Goal: Use online tool/utility: Utilize a website feature to perform a specific function

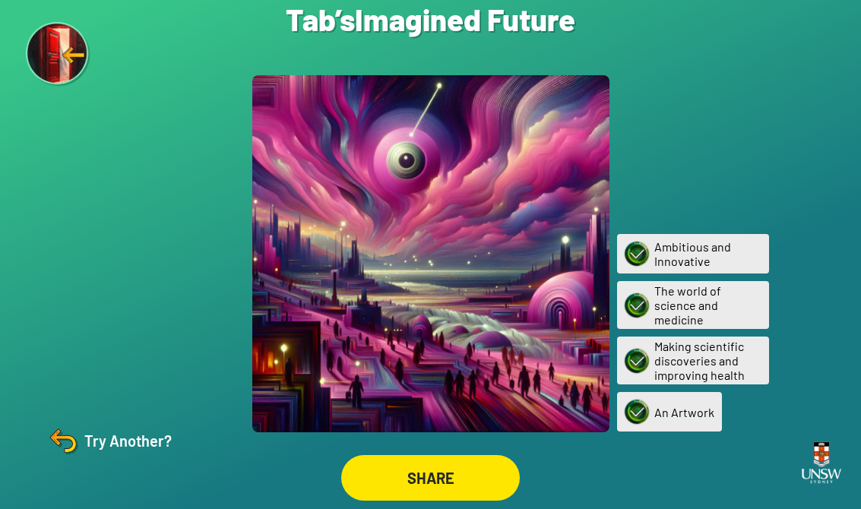
click at [87, 43] on img at bounding box center [58, 54] width 65 height 65
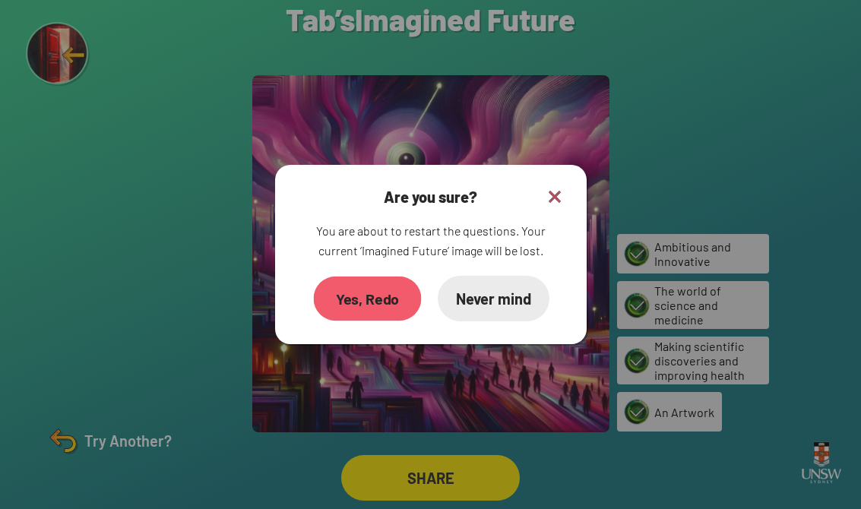
click at [370, 322] on div "Yes, Redo" at bounding box center [367, 299] width 108 height 45
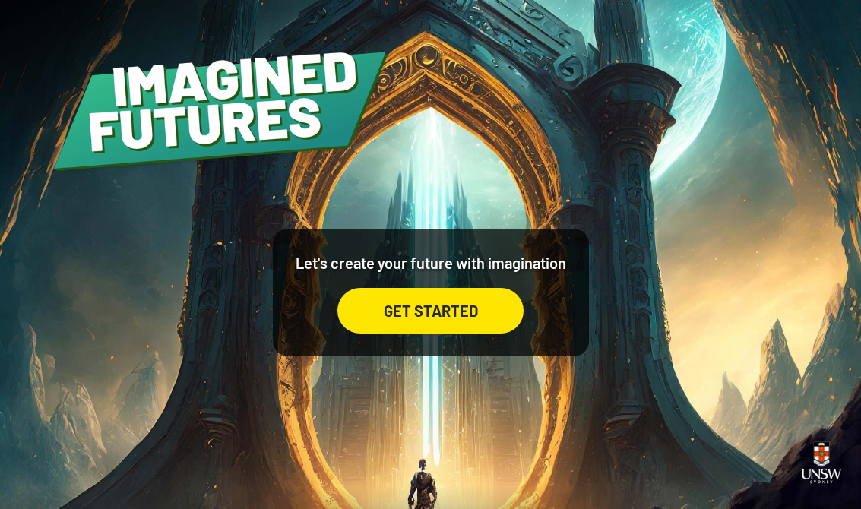
click at [475, 334] on div "GET STARTED" at bounding box center [430, 311] width 186 height 46
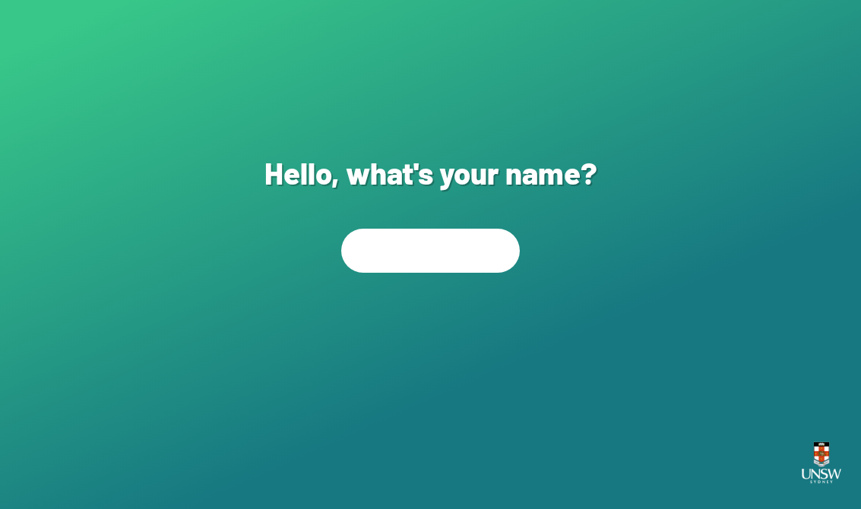
click at [468, 311] on div "Hello, what's your name? NEXT" at bounding box center [430, 254] width 861 height 509
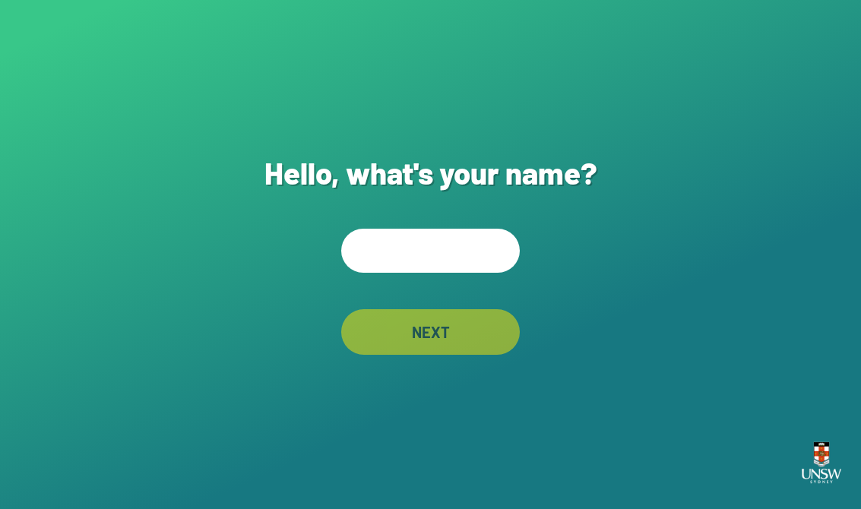
click at [472, 242] on input "text" at bounding box center [430, 251] width 179 height 44
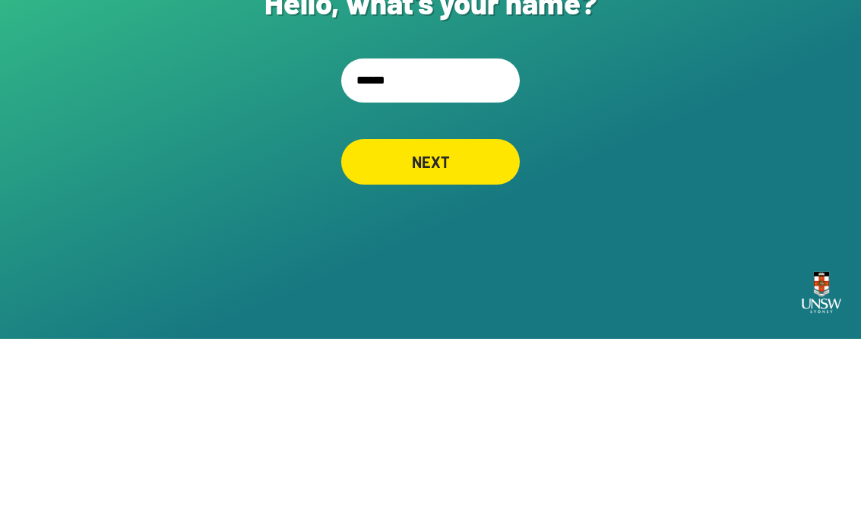
scroll to position [24, 0]
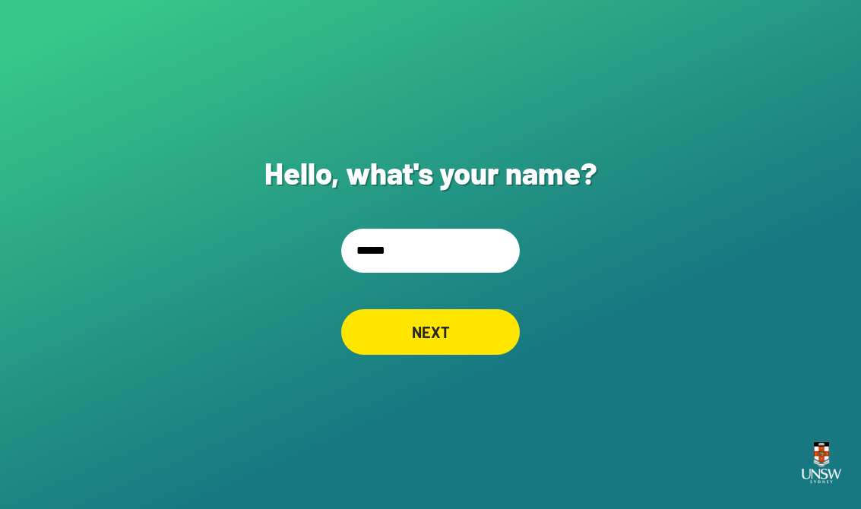
click at [423, 229] on input "******" at bounding box center [430, 251] width 179 height 44
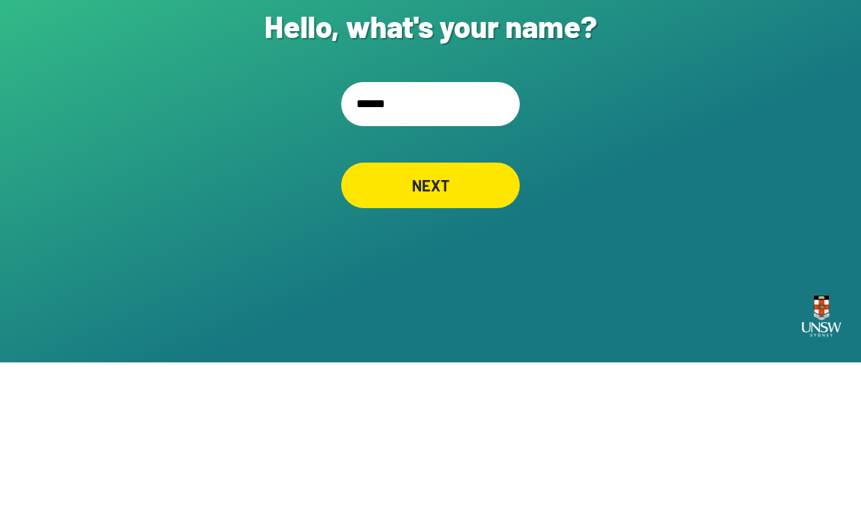
click at [399, 229] on input "******" at bounding box center [430, 251] width 179 height 44
type input "**********"
click at [460, 309] on div "NEXT" at bounding box center [430, 332] width 179 height 46
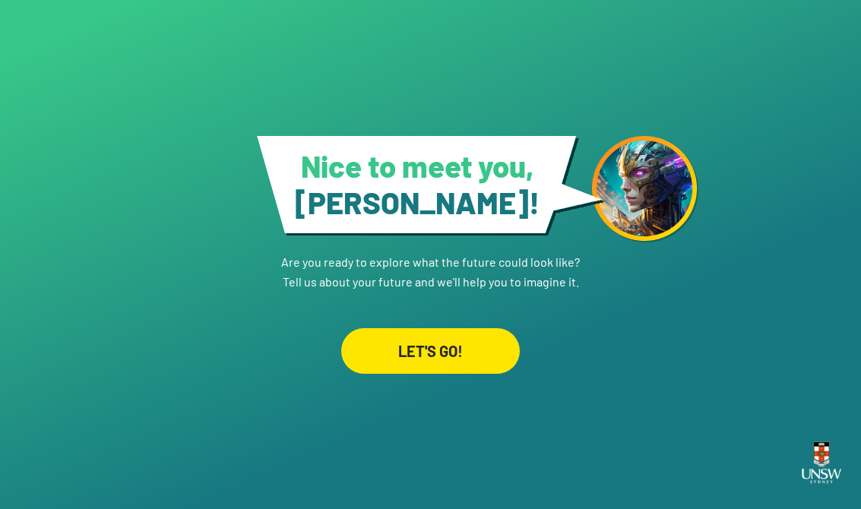
click at [436, 346] on div "LET'S GO!" at bounding box center [430, 351] width 179 height 46
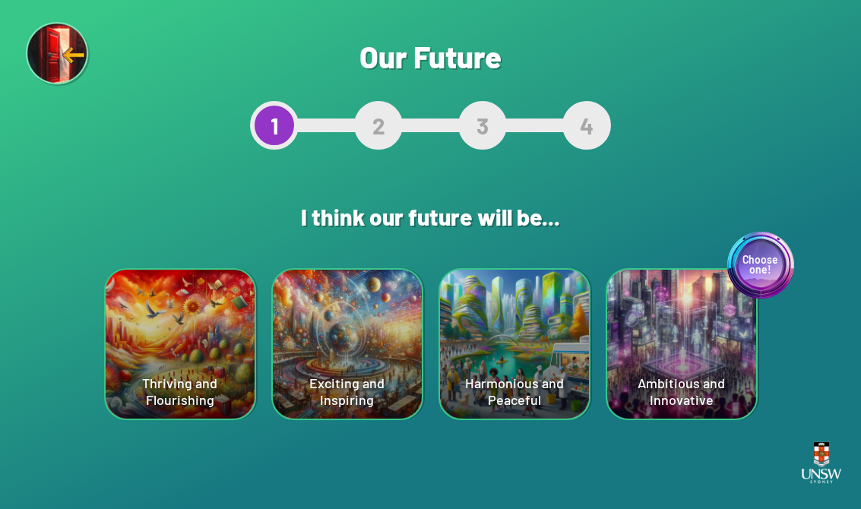
scroll to position [24, 0]
click at [331, 326] on div "Exciting and Inspiring" at bounding box center [347, 344] width 149 height 149
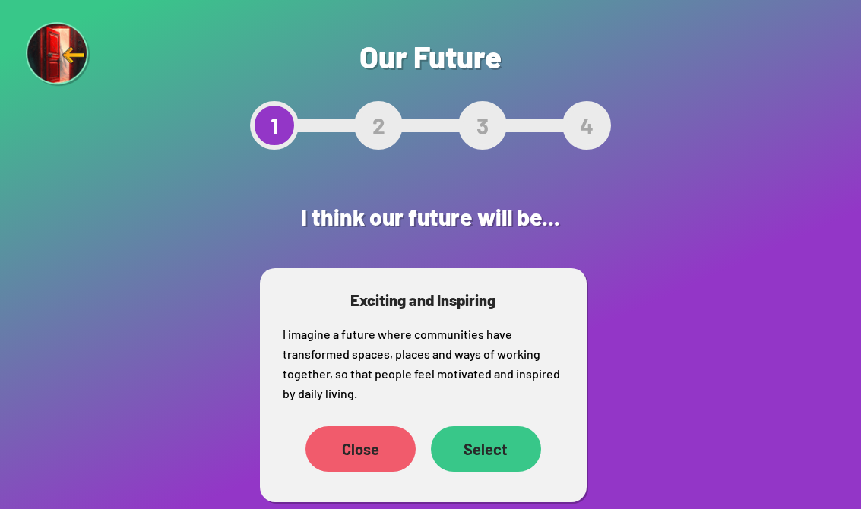
click at [496, 445] on div "Select" at bounding box center [486, 449] width 110 height 46
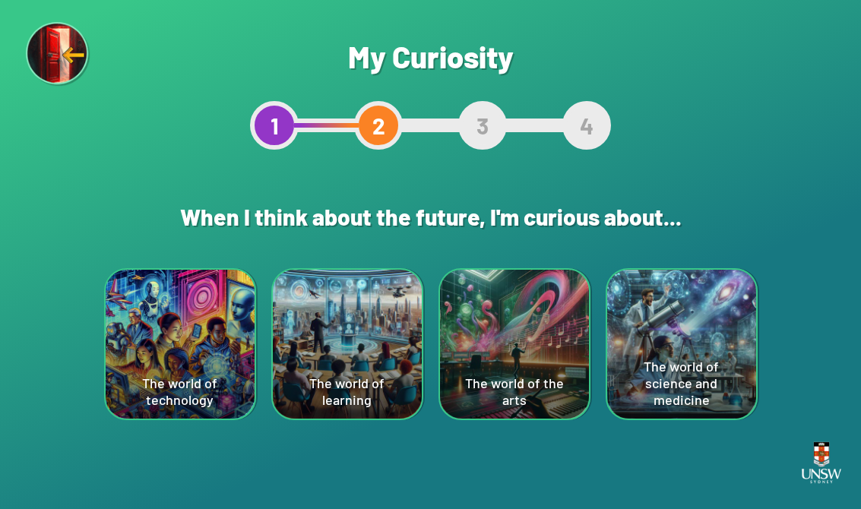
click at [168, 334] on div "The world of technology" at bounding box center [180, 344] width 149 height 149
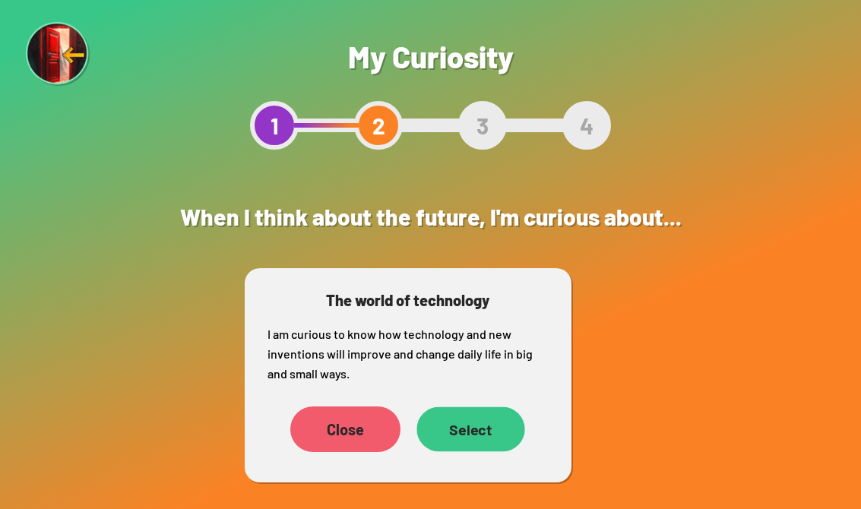
click at [460, 441] on div "Select" at bounding box center [471, 429] width 108 height 45
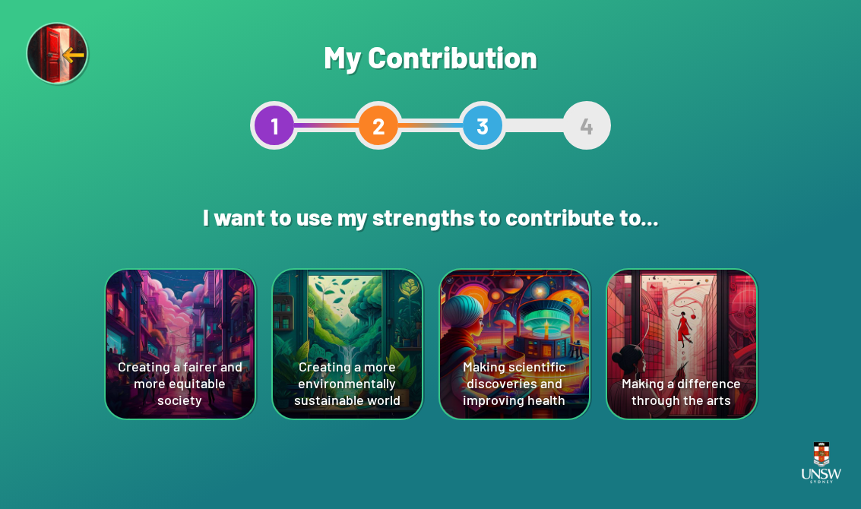
click at [565, 355] on div "Making a difference through the arts" at bounding box center [681, 344] width 149 height 149
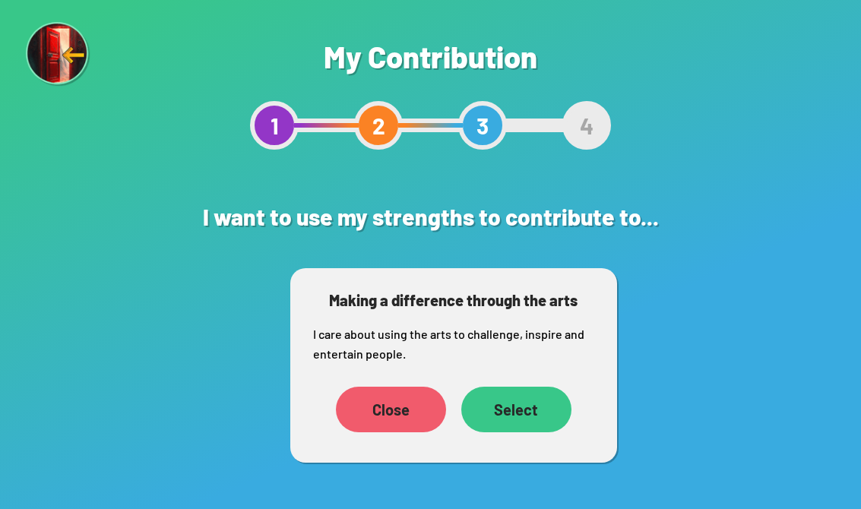
click at [543, 400] on div "Select" at bounding box center [516, 410] width 110 height 46
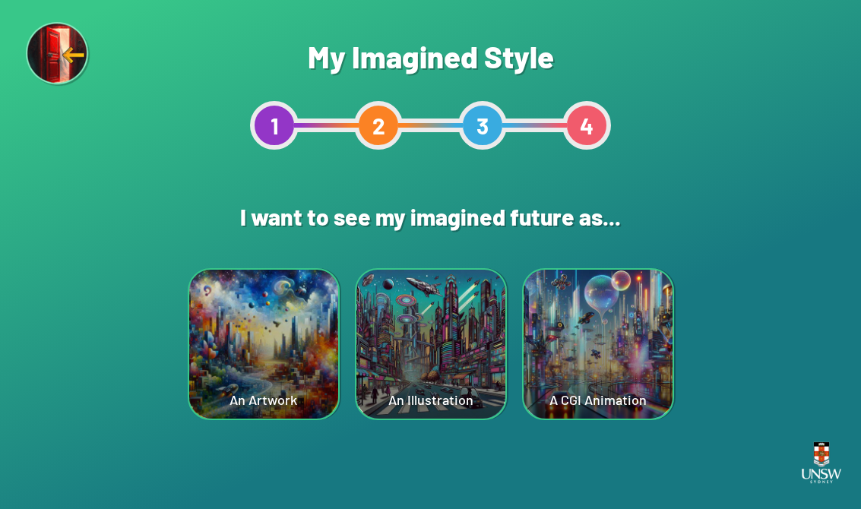
click at [565, 335] on div "A CGI Animation" at bounding box center [598, 344] width 149 height 149
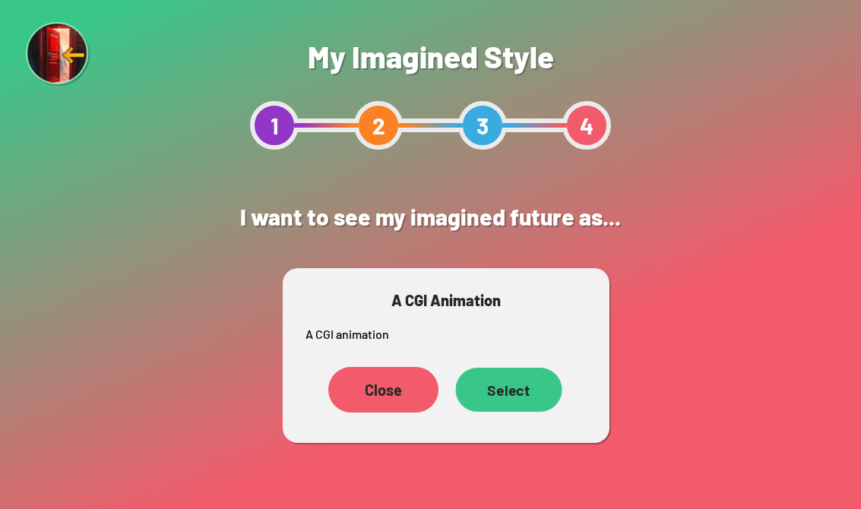
click at [540, 399] on div "Select" at bounding box center [508, 390] width 106 height 44
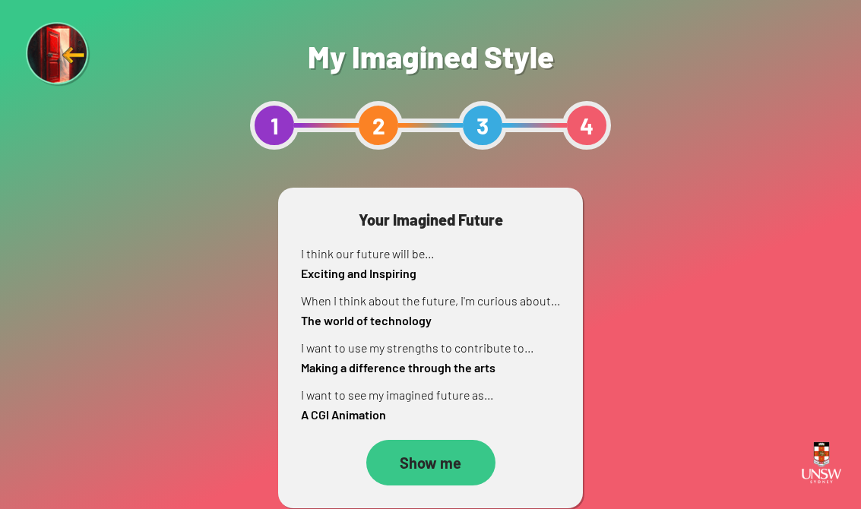
click at [417, 443] on div "Show me" at bounding box center [430, 463] width 129 height 46
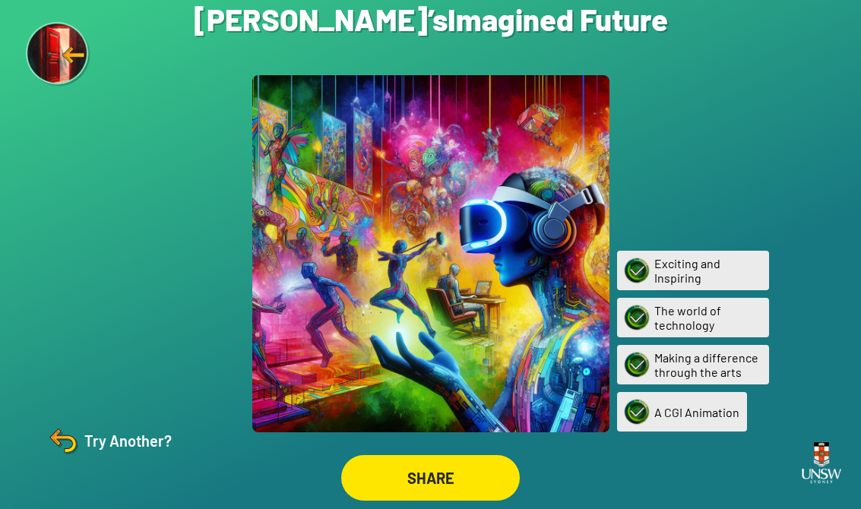
click at [425, 468] on div "SHARE" at bounding box center [430, 478] width 179 height 46
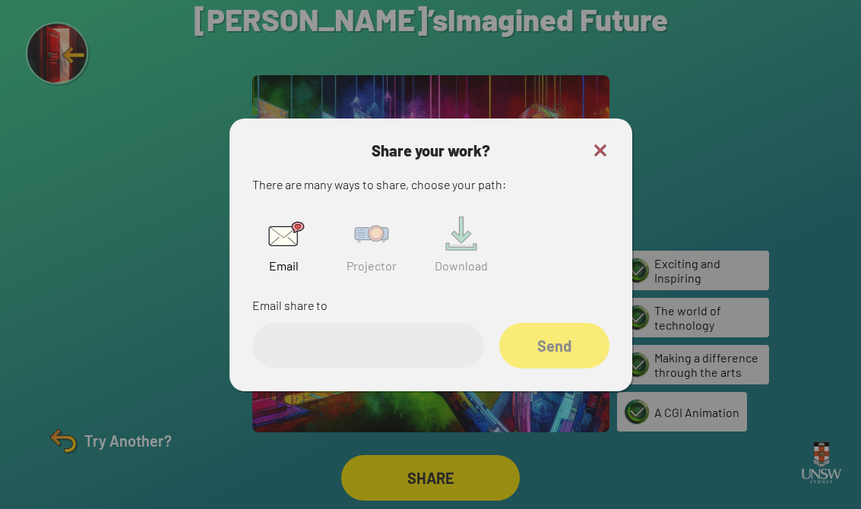
click at [379, 240] on img at bounding box center [371, 234] width 49 height 49
click at [395, 369] on input "text" at bounding box center [368, 346] width 232 height 46
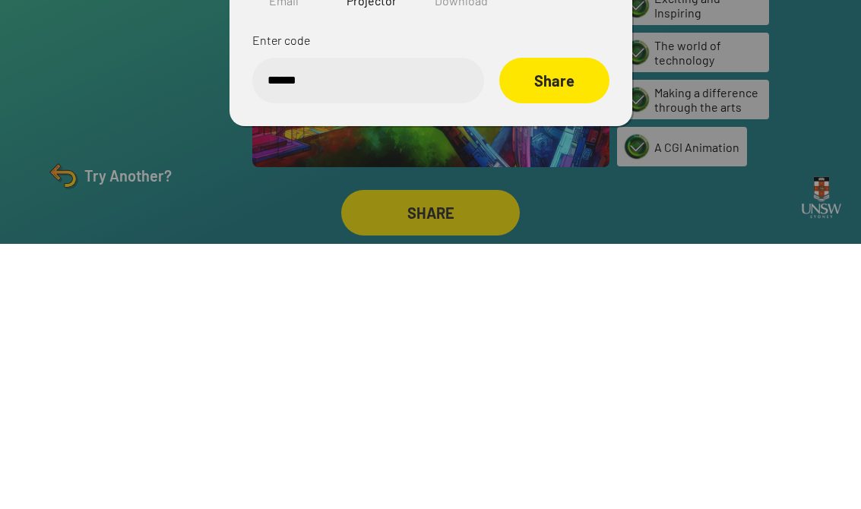
type input "******"
click at [549, 323] on div "Share" at bounding box center [554, 346] width 110 height 46
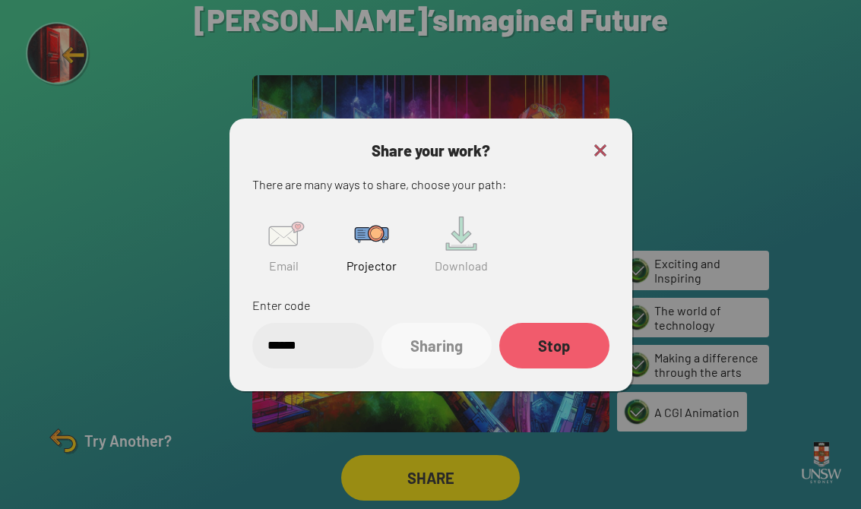
click at [565, 121] on div "Share your work? There are many ways to share, choose your path: Email Projecto…" at bounding box center [431, 255] width 403 height 273
click at [565, 141] on img at bounding box center [600, 150] width 18 height 18
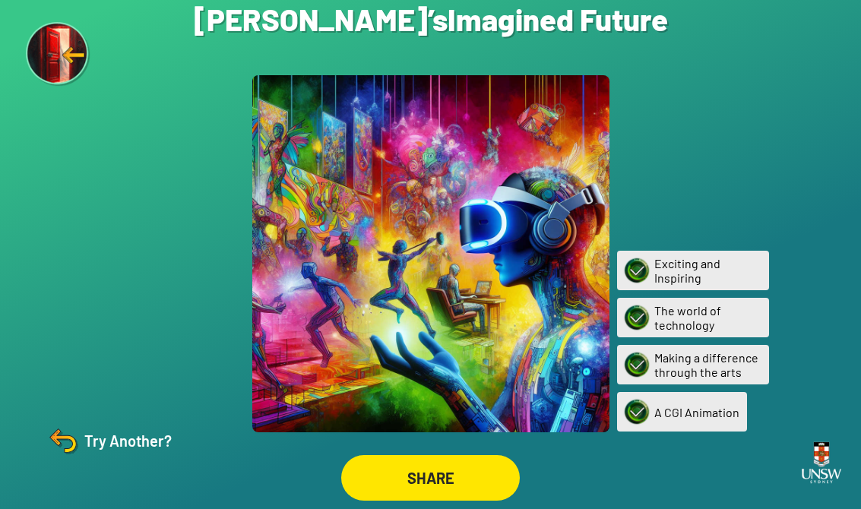
click at [508, 153] on div at bounding box center [430, 253] width 357 height 357
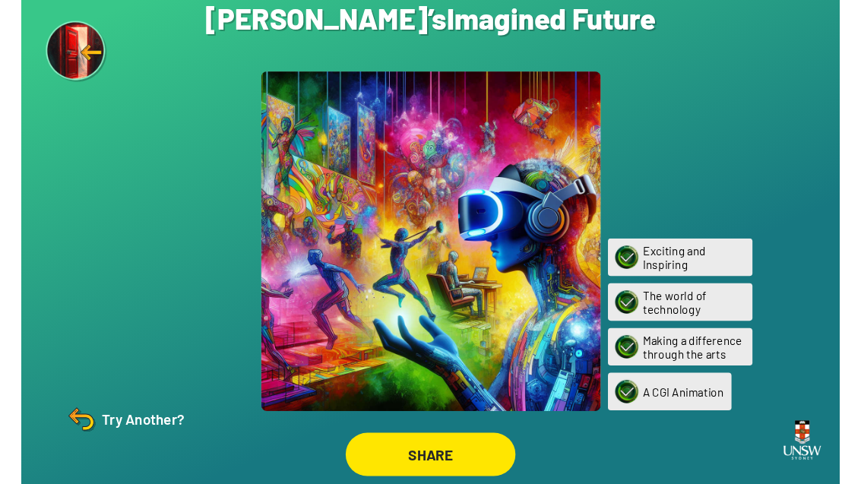
scroll to position [49, 0]
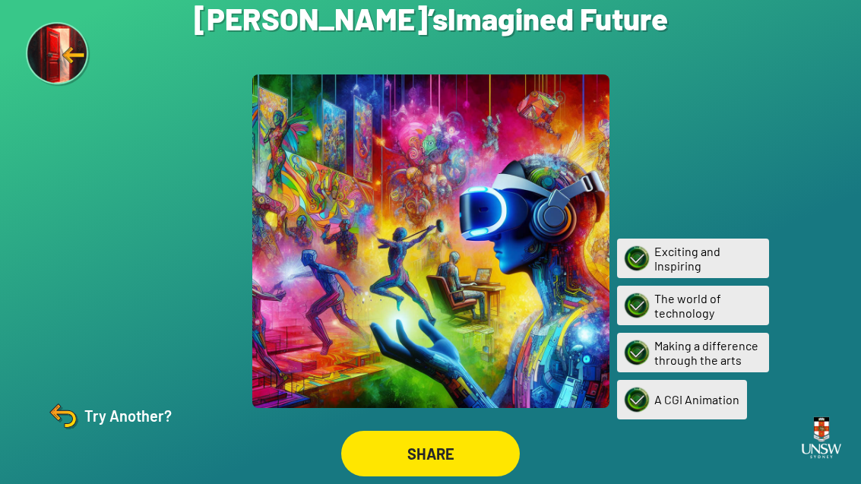
click at [565, 78] on div "Are you sure? You are about to restart the questions. Your current ‘Imagined Fu…" at bounding box center [430, 242] width 861 height 484
click at [532, 74] on div at bounding box center [430, 241] width 357 height 334
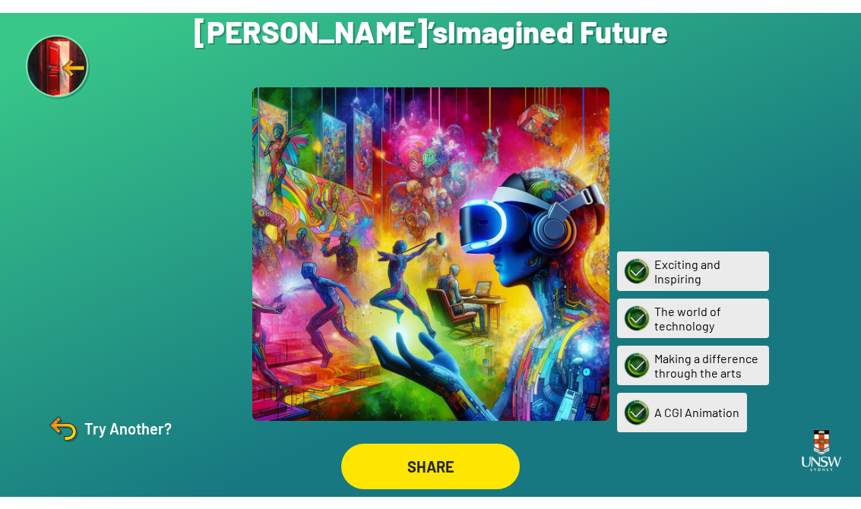
scroll to position [24, 0]
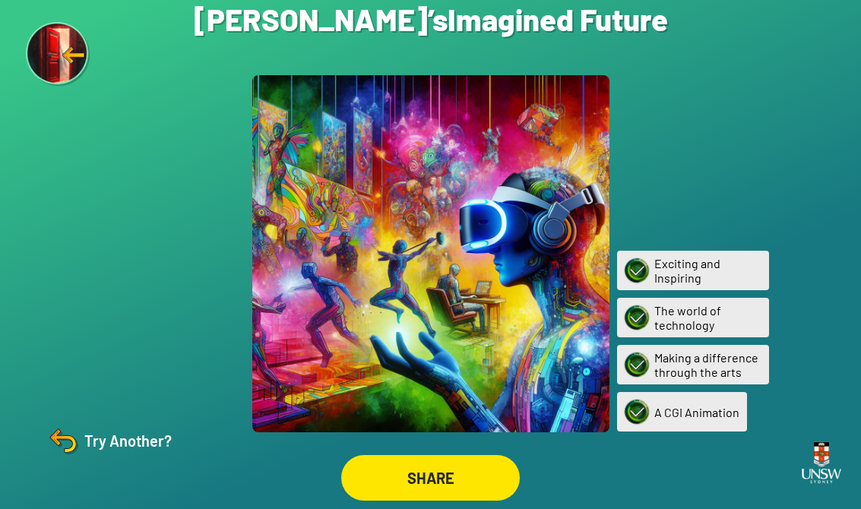
click at [62, 451] on img at bounding box center [63, 441] width 36 height 36
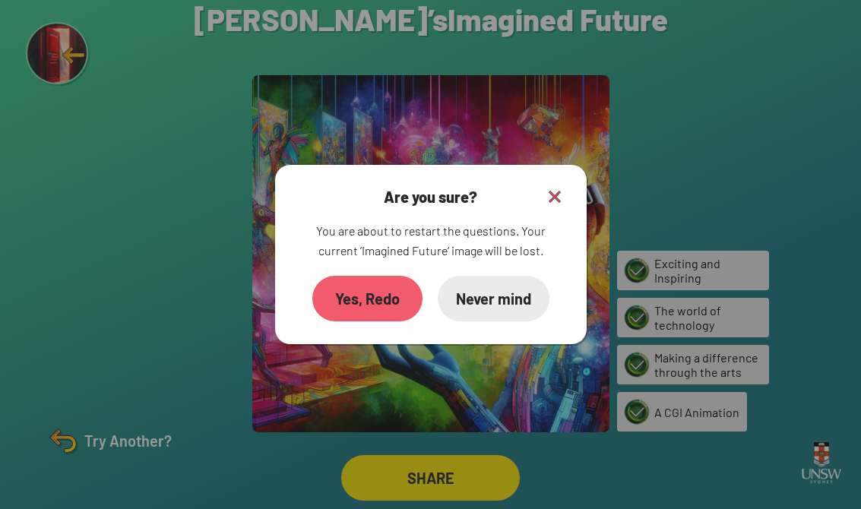
click at [356, 286] on div "Yes, Redo" at bounding box center [367, 299] width 110 height 46
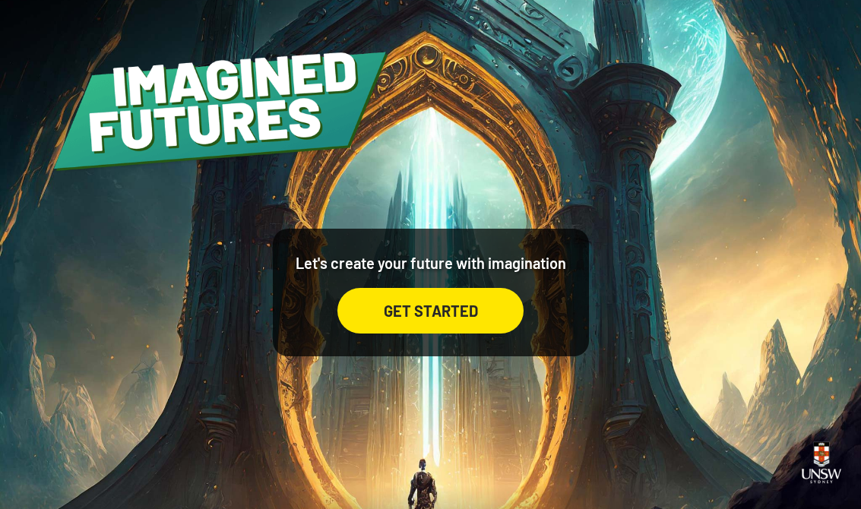
click at [471, 306] on div "GET STARTED" at bounding box center [430, 311] width 186 height 46
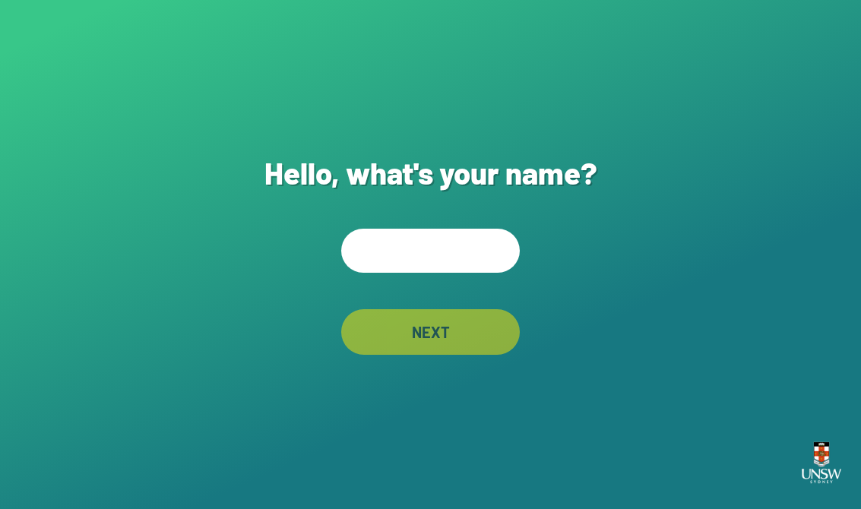
click at [470, 265] on input "text" at bounding box center [430, 251] width 179 height 44
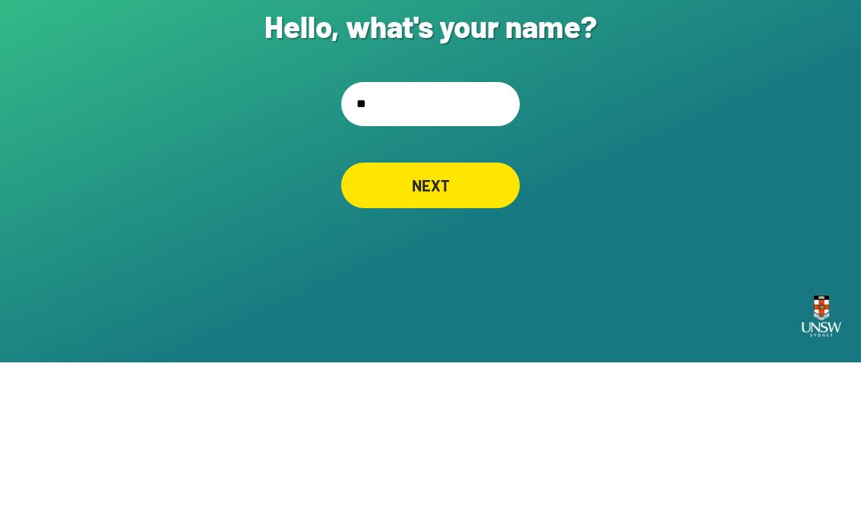
type input "*"
type input "******"
click at [565, 118] on div "Hello, what's your name? ****** NEXT" at bounding box center [430, 254] width 861 height 509
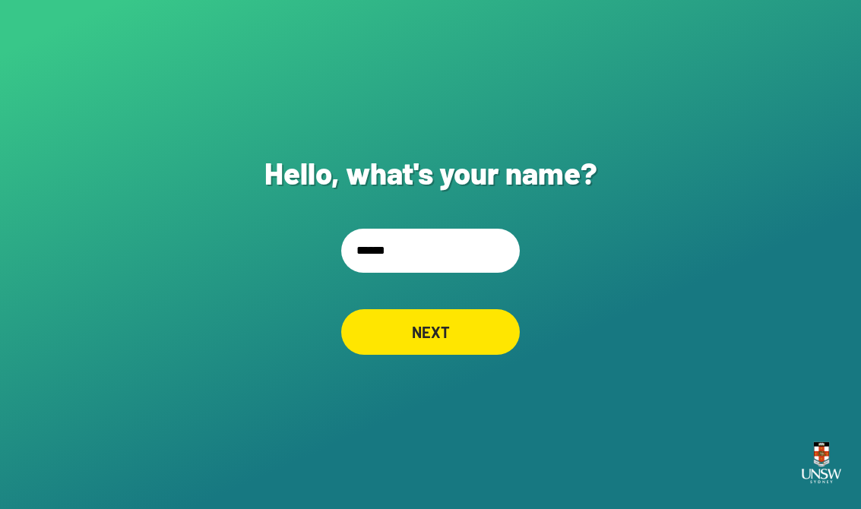
click at [452, 327] on div "NEXT" at bounding box center [430, 332] width 179 height 46
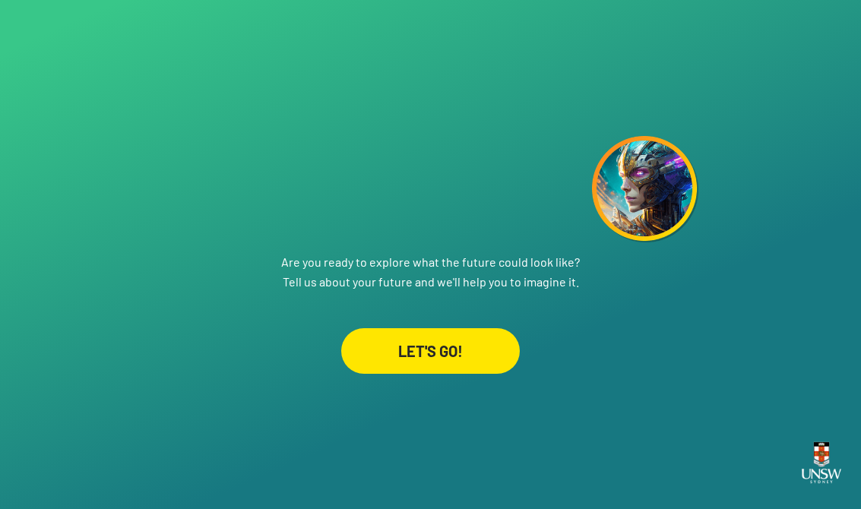
click at [472, 346] on div "LET'S GO!" at bounding box center [430, 351] width 179 height 46
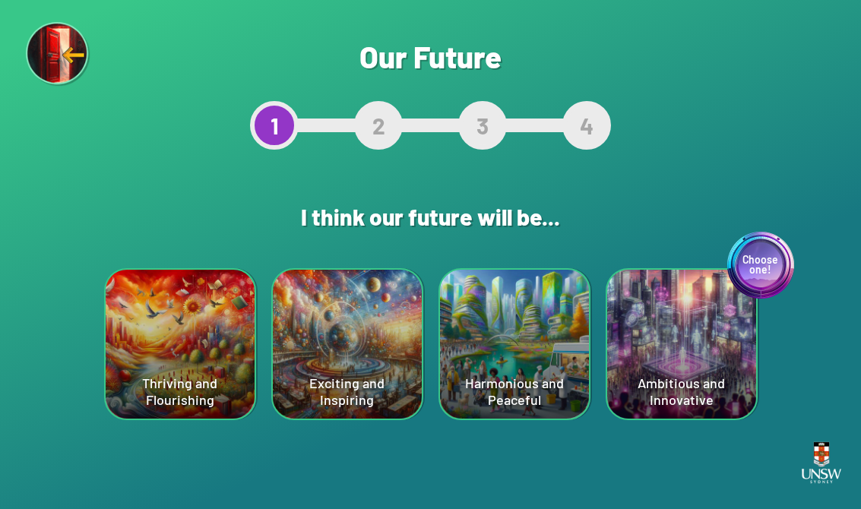
scroll to position [24, 0]
click at [565, 327] on div "Choose one! Ambitious and Innovative" at bounding box center [681, 344] width 149 height 149
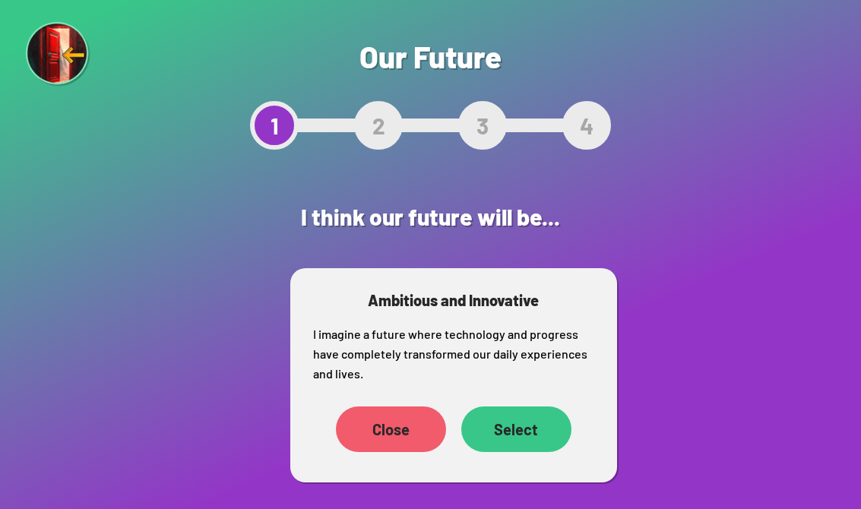
click at [516, 407] on div "Select" at bounding box center [516, 430] width 110 height 46
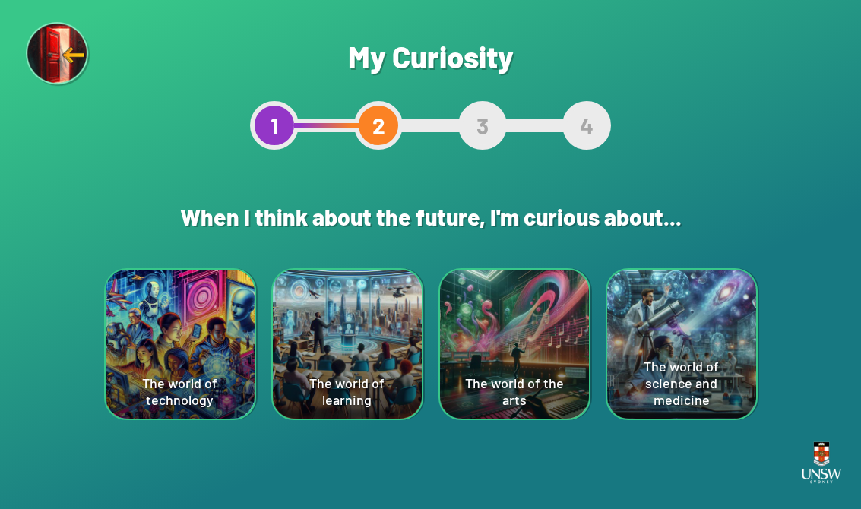
click at [172, 348] on div "The world of technology" at bounding box center [180, 344] width 149 height 149
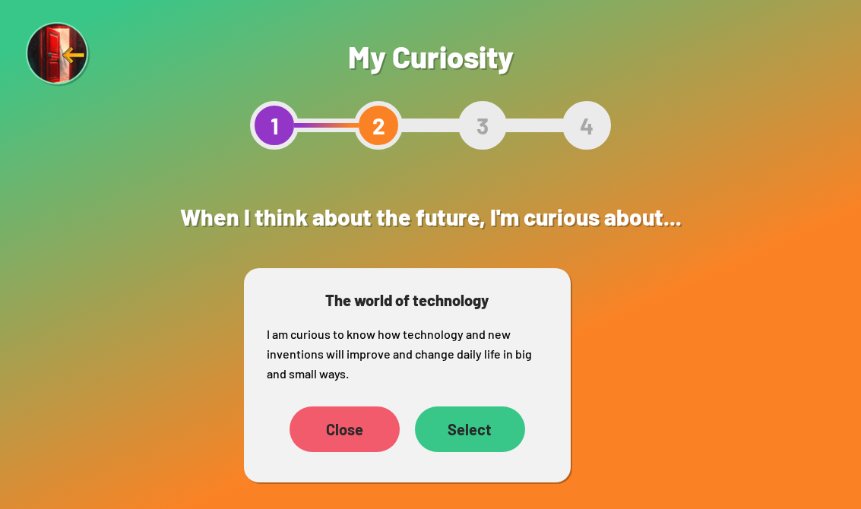
click at [492, 429] on div "Select" at bounding box center [470, 430] width 110 height 46
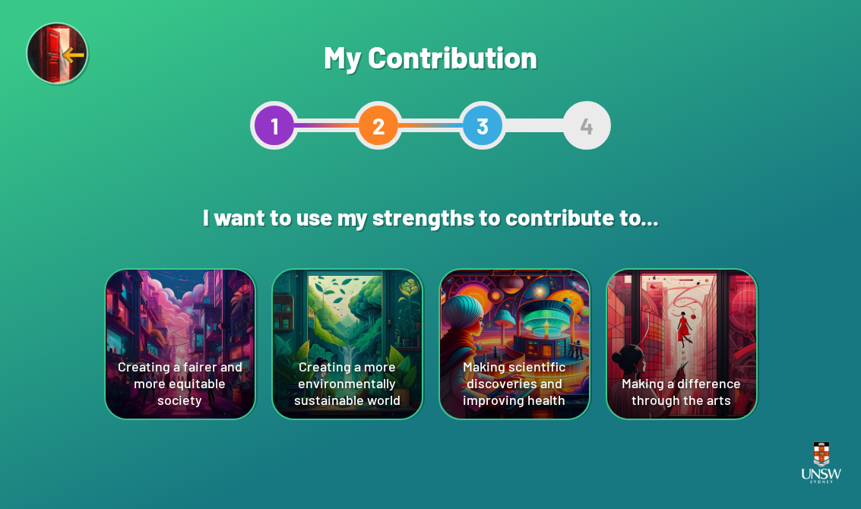
click at [543, 337] on div "Making scientific discoveries and improving health" at bounding box center [514, 344] width 149 height 149
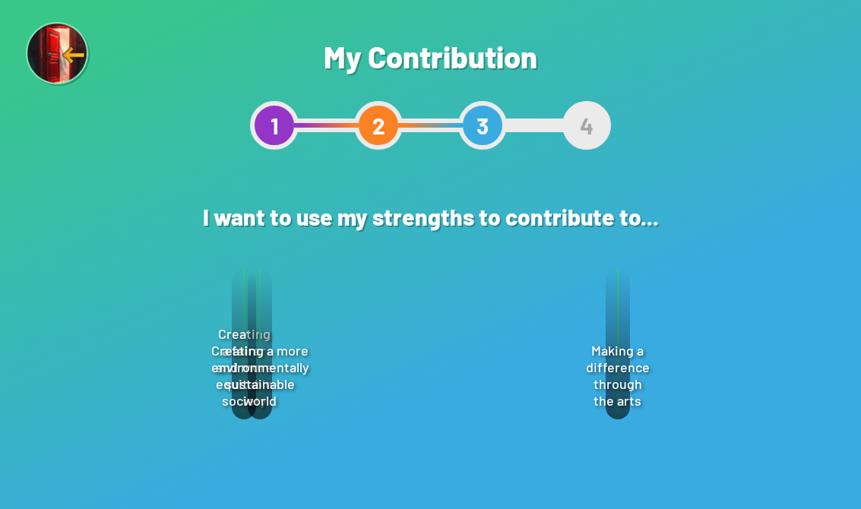
click at [497, 418] on div "Select" at bounding box center [502, 428] width 110 height 46
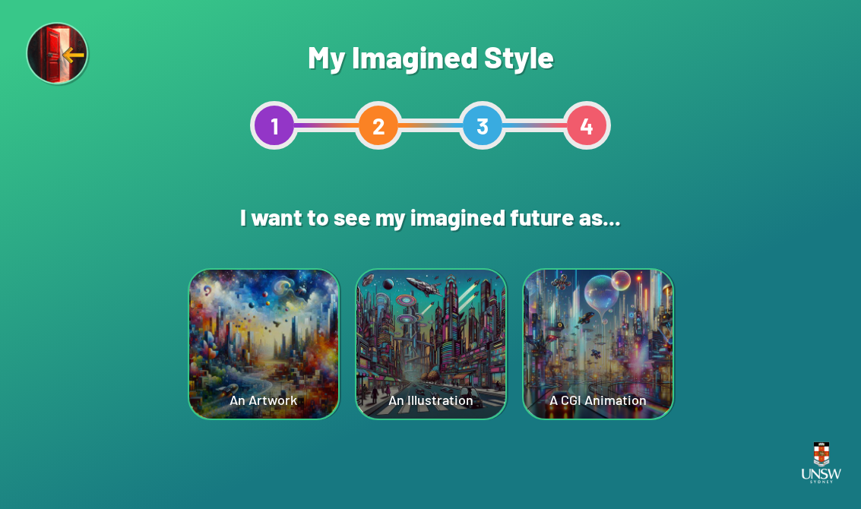
click at [565, 280] on div "A CGI Animation" at bounding box center [598, 344] width 149 height 149
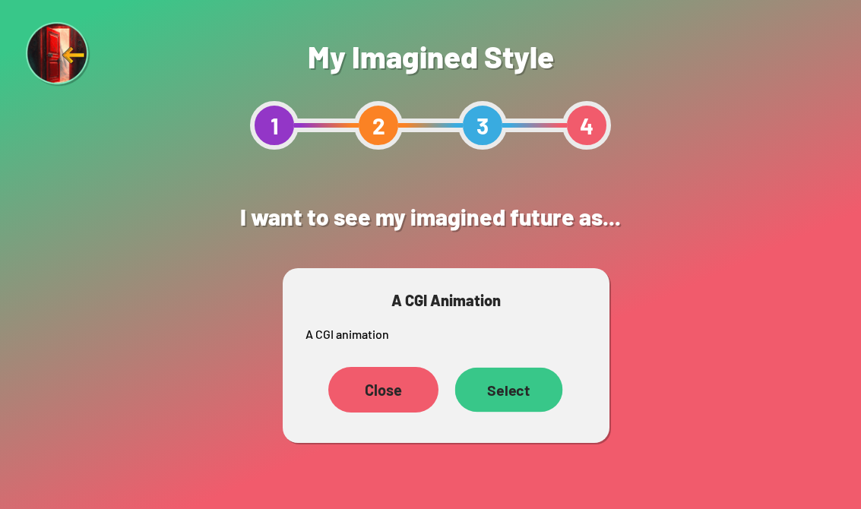
click at [513, 392] on div "Select" at bounding box center [509, 390] width 108 height 45
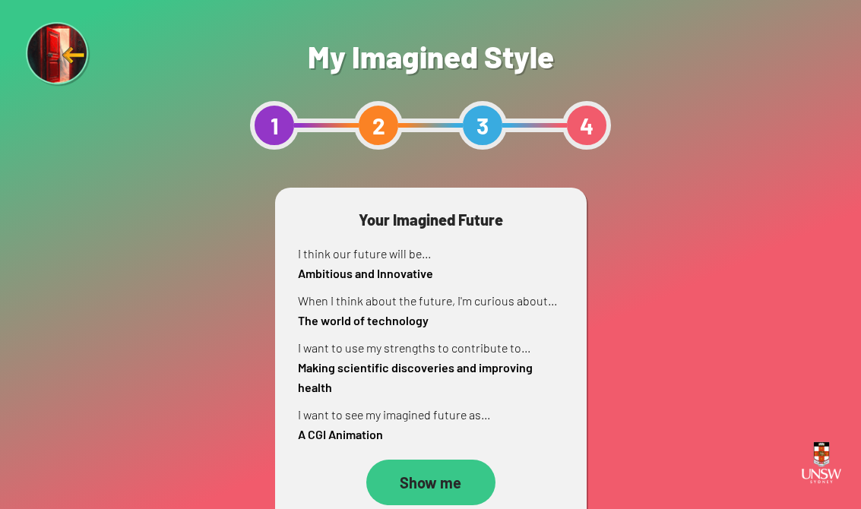
click at [434, 486] on div "Show me" at bounding box center [430, 483] width 129 height 46
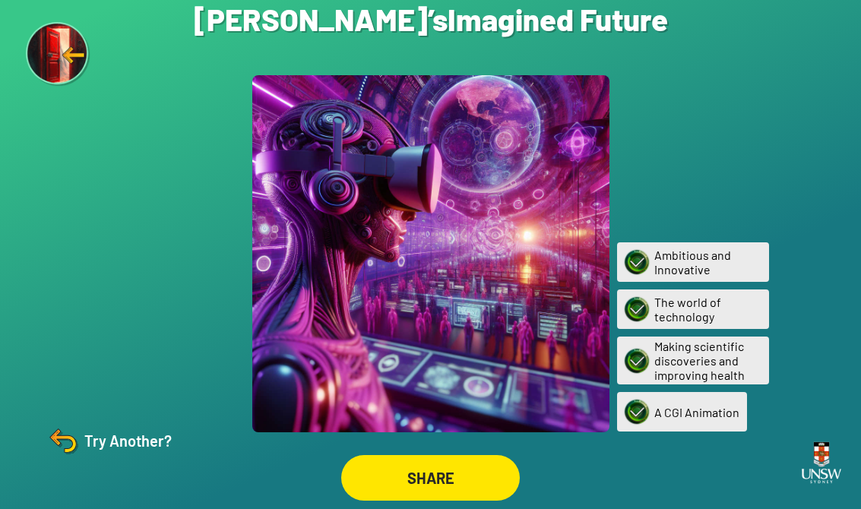
click at [462, 470] on div "SHARE" at bounding box center [430, 478] width 179 height 46
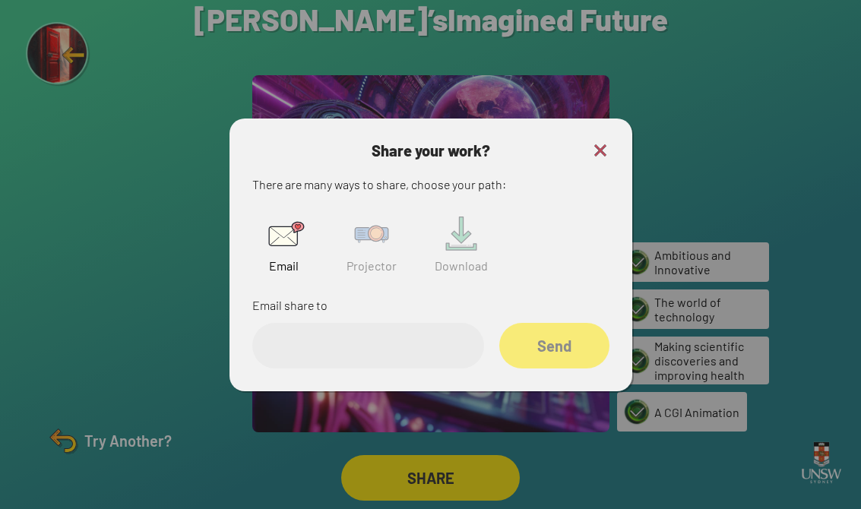
click at [372, 258] on img at bounding box center [371, 234] width 49 height 49
click at [287, 356] on input "text" at bounding box center [368, 346] width 232 height 46
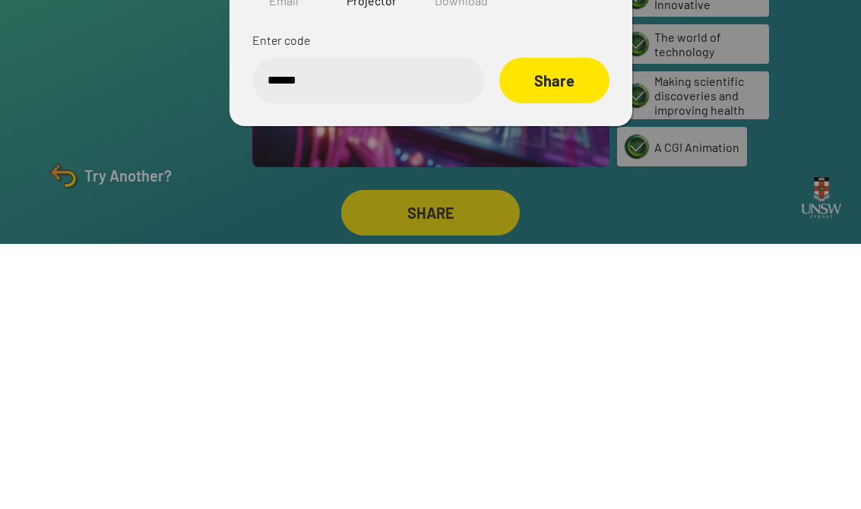
click at [549, 323] on div "Share" at bounding box center [554, 346] width 110 height 46
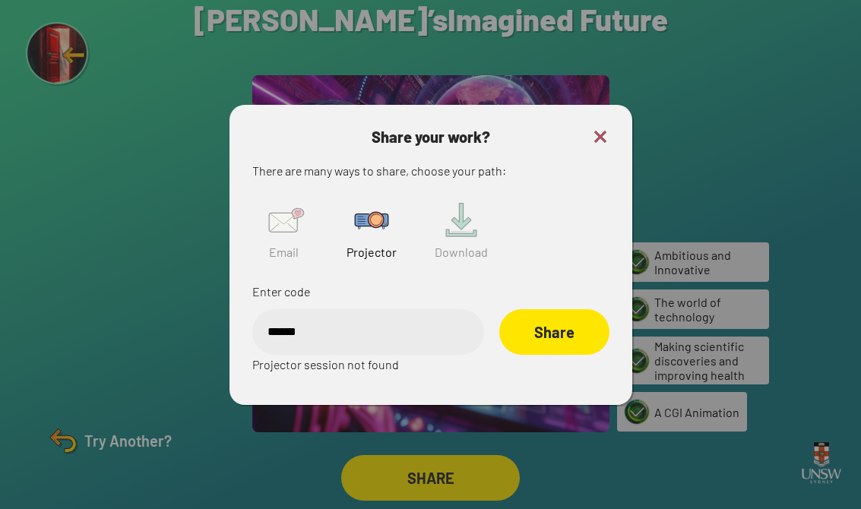
click at [308, 310] on input "******" at bounding box center [368, 332] width 232 height 46
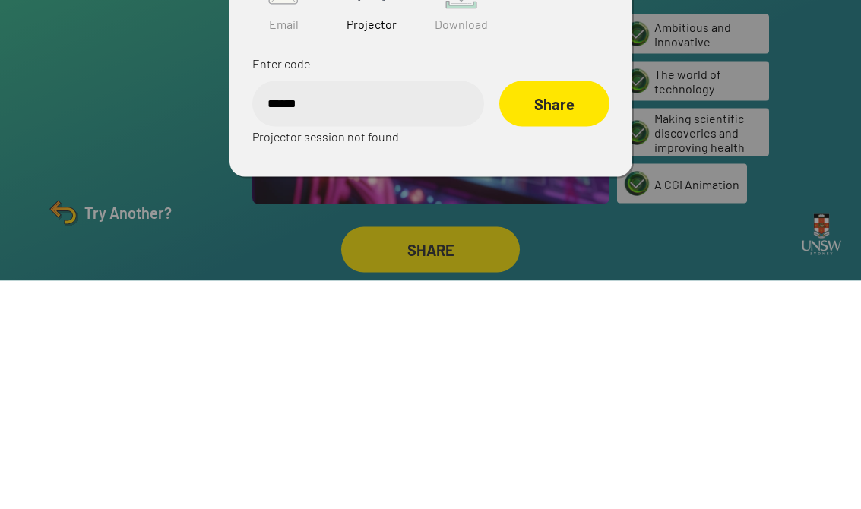
click at [315, 309] on input "******" at bounding box center [368, 332] width 232 height 46
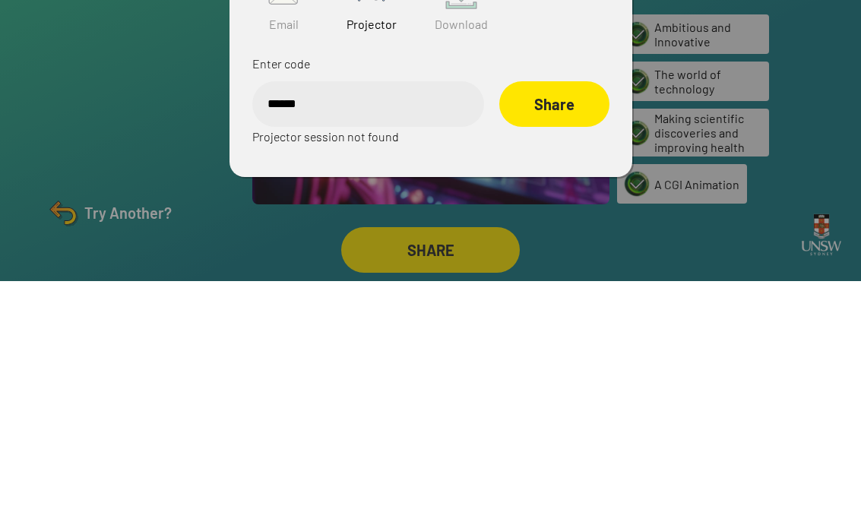
click at [560, 309] on div "Share" at bounding box center [554, 332] width 110 height 46
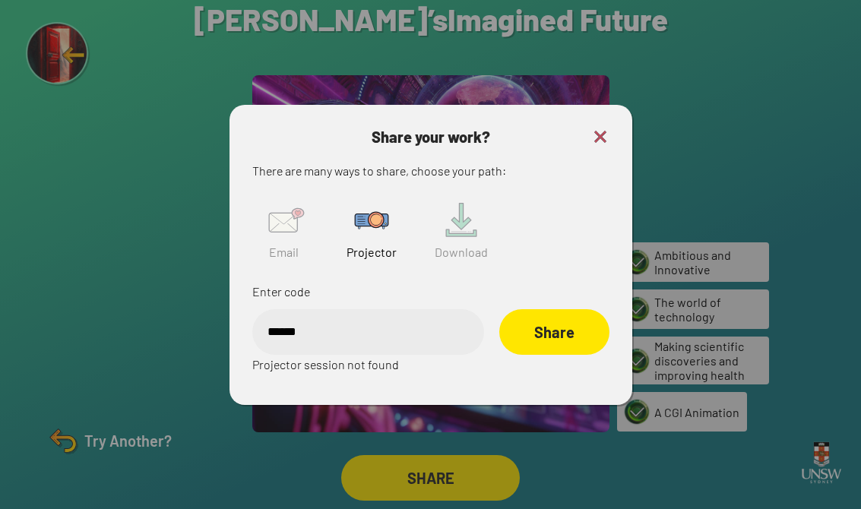
click at [320, 316] on input "******" at bounding box center [368, 332] width 232 height 46
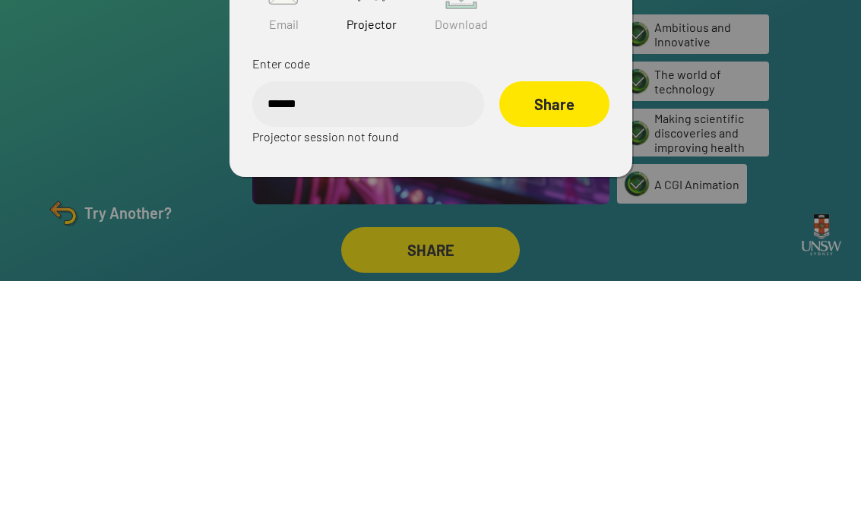
click at [562, 309] on div "Share" at bounding box center [554, 332] width 110 height 46
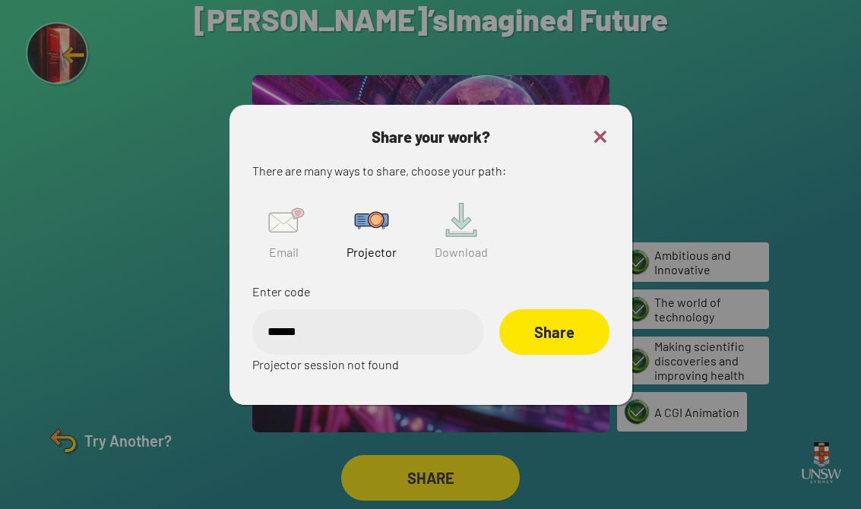
click at [320, 318] on input "******" at bounding box center [368, 332] width 232 height 46
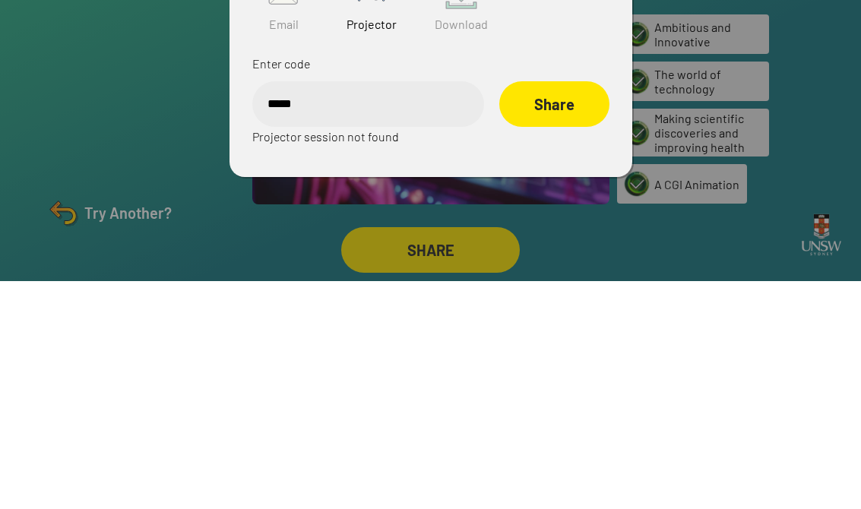
type input "******"
click at [537, 309] on div "Share" at bounding box center [554, 332] width 110 height 46
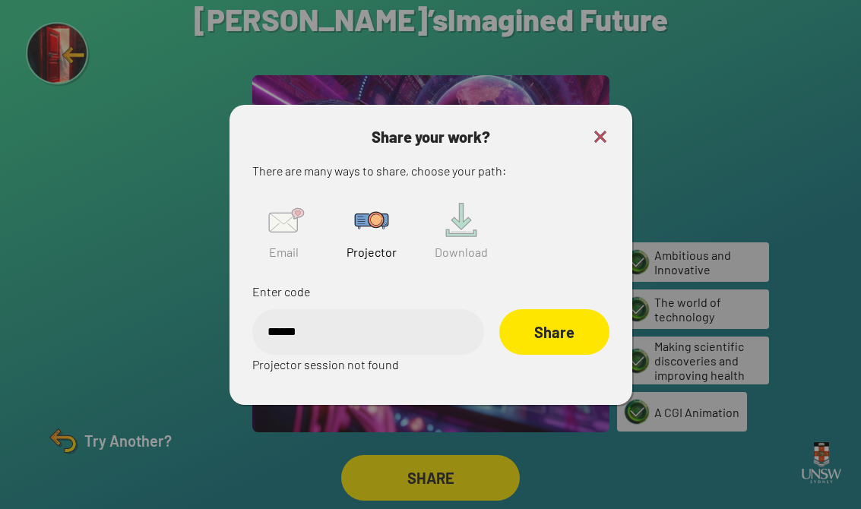
click at [565, 128] on img at bounding box center [600, 137] width 18 height 18
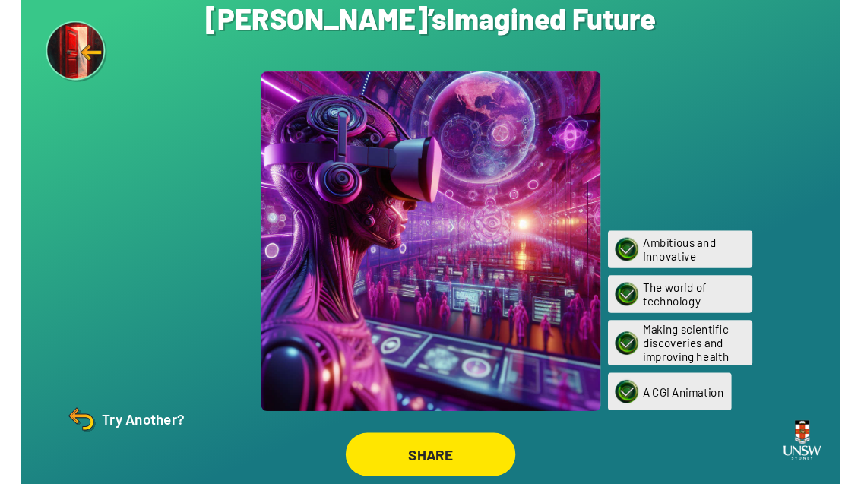
scroll to position [49, 0]
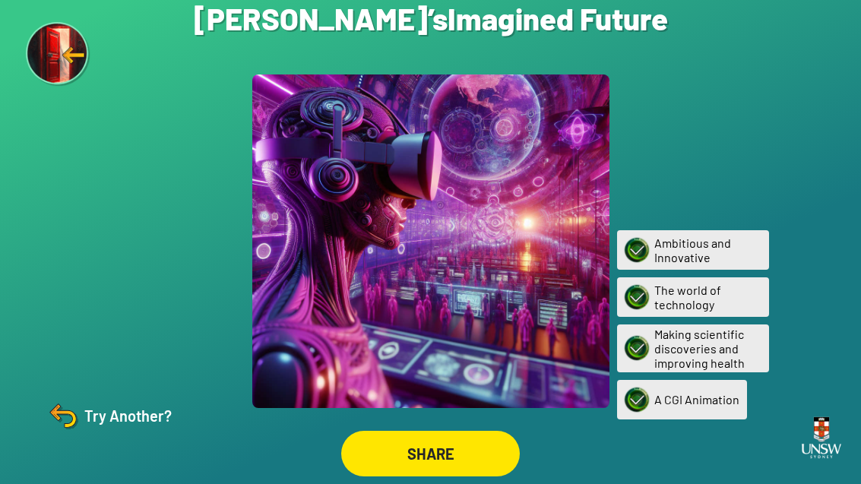
click at [426, 462] on div "SHARE" at bounding box center [430, 454] width 179 height 46
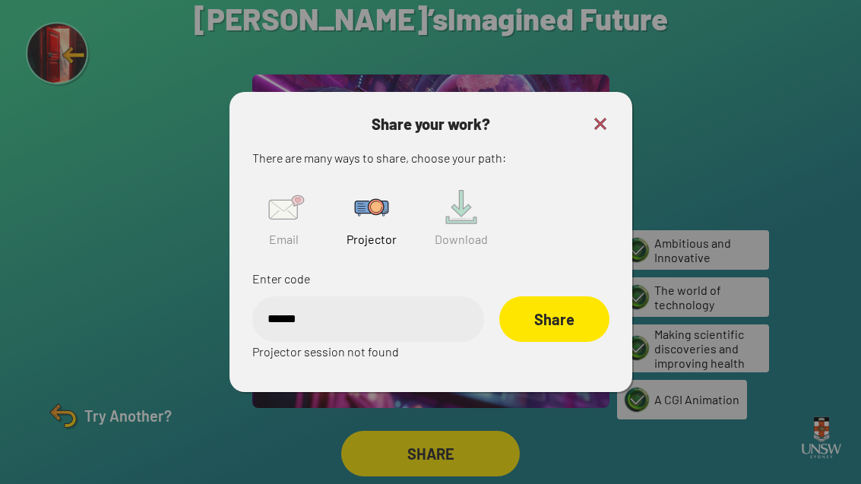
click at [565, 115] on h3 "Share your work?" at bounding box center [430, 124] width 357 height 18
click at [565, 92] on div "Share your work? There are many ways to share, choose your path: Email Projecto…" at bounding box center [431, 242] width 403 height 300
click at [565, 115] on img at bounding box center [600, 124] width 18 height 18
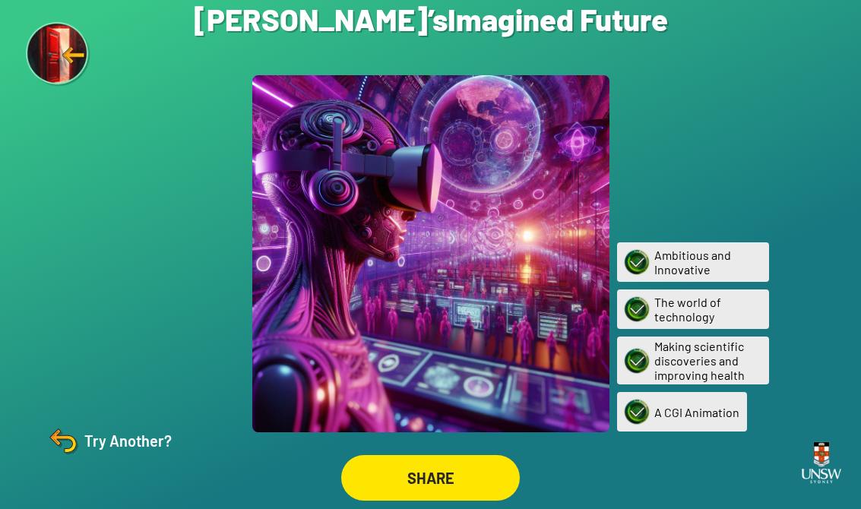
scroll to position [24, 0]
